Goal: Navigation & Orientation: Understand site structure

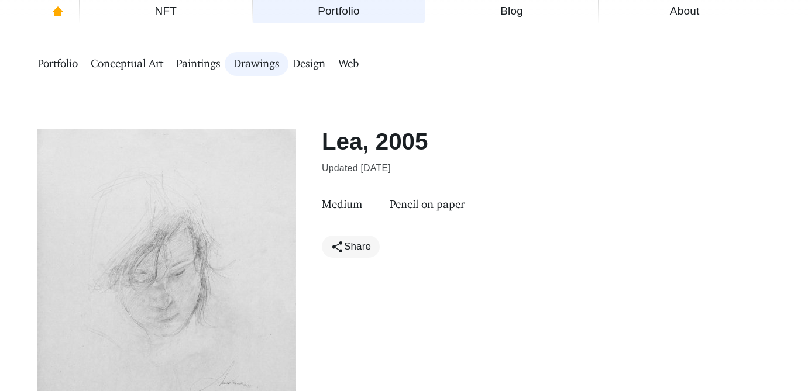
click at [149, 64] on span "Conceptual Art" at bounding box center [127, 64] width 73 height 15
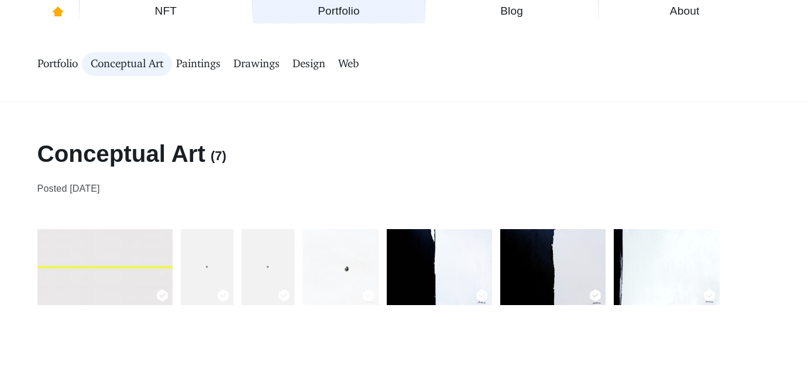
click at [60, 66] on span "Portfolio" at bounding box center [57, 64] width 40 height 15
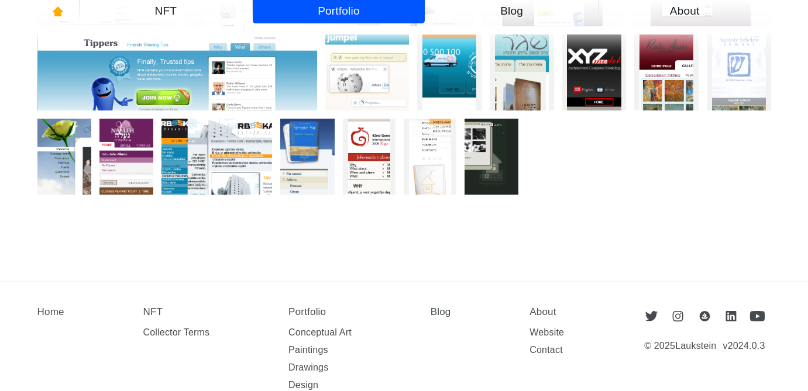
scroll to position [2818, 0]
